Goal: Task Accomplishment & Management: Complete application form

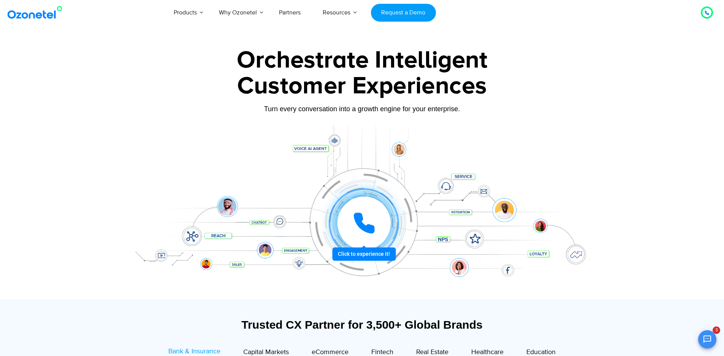
click at [357, 234] on icon at bounding box center [363, 223] width 23 height 23
click at [357, 224] on icon at bounding box center [363, 223] width 19 height 19
click at [365, 222] on icon at bounding box center [363, 223] width 23 height 23
click at [363, 234] on icon at bounding box center [363, 223] width 23 height 23
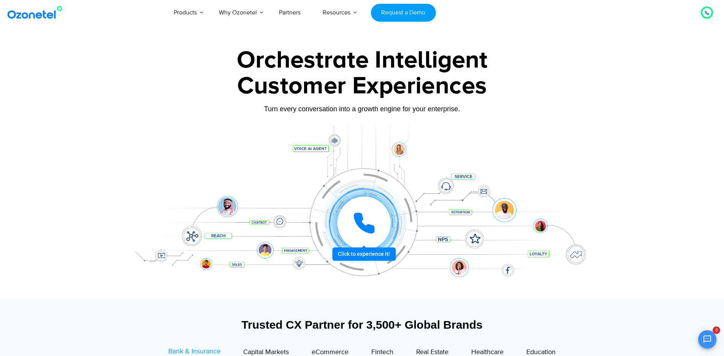
click at [369, 230] on icon at bounding box center [363, 223] width 19 height 19
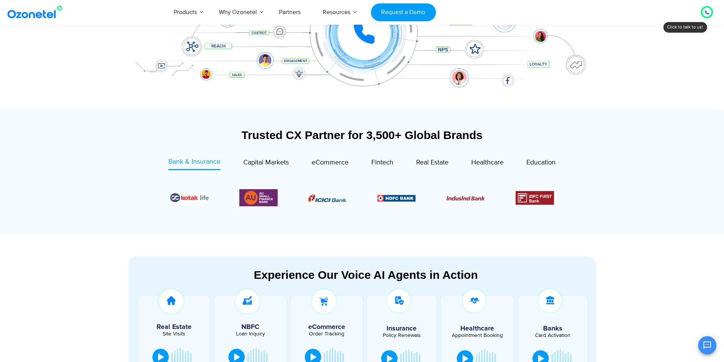
scroll to position [228, 0]
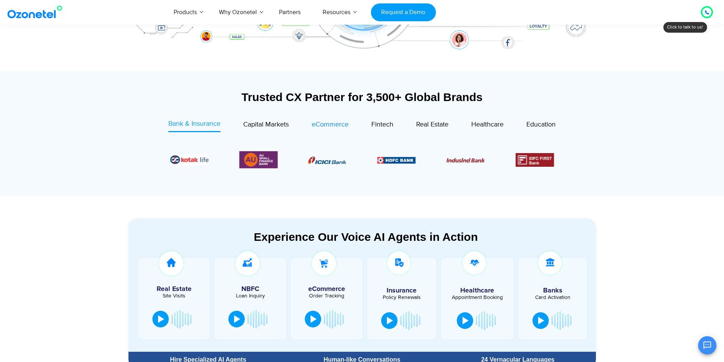
click at [337, 131] on link "eCommerce" at bounding box center [329, 125] width 37 height 13
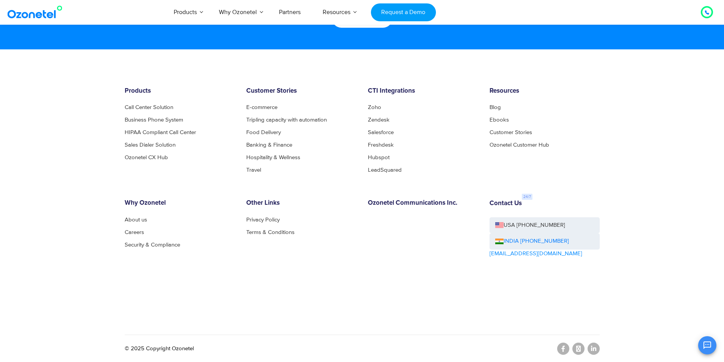
scroll to position [4103, 0]
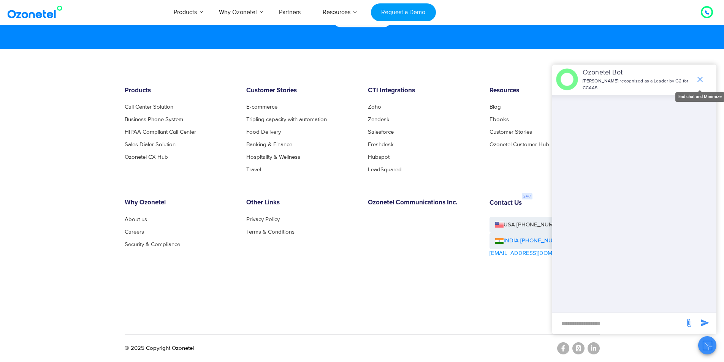
click at [703, 82] on icon "end chat or minimize" at bounding box center [699, 79] width 9 height 9
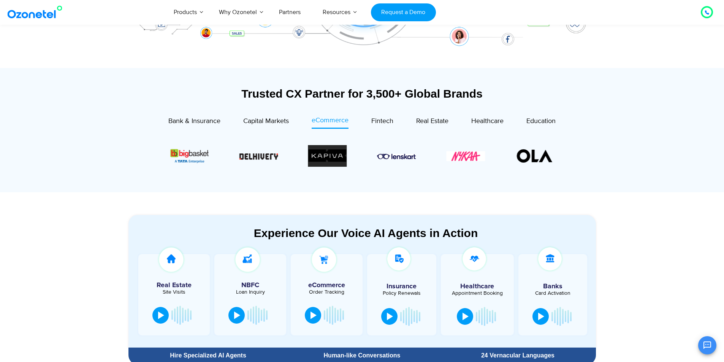
scroll to position [229, 0]
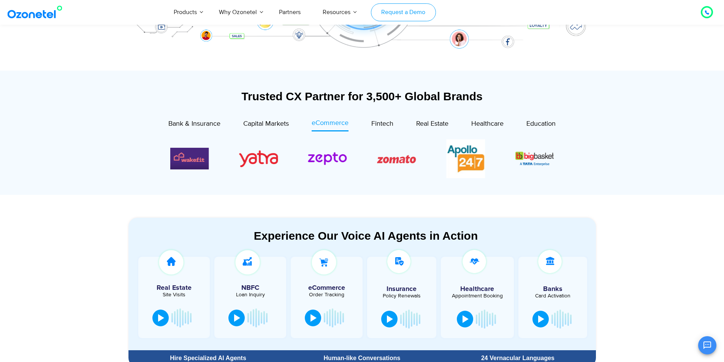
click at [423, 15] on link "Request a Demo" at bounding box center [403, 12] width 65 height 18
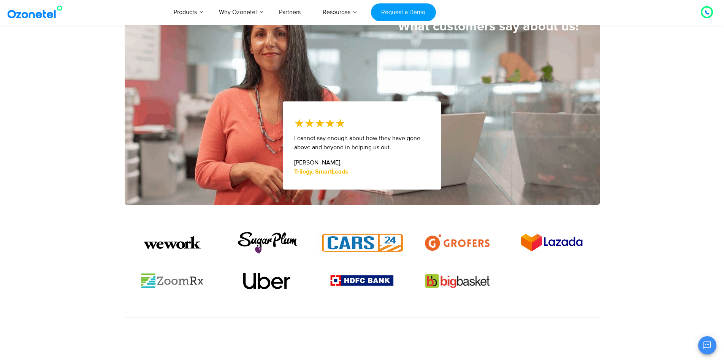
scroll to position [266, 0]
